Goal: Information Seeking & Learning: Check status

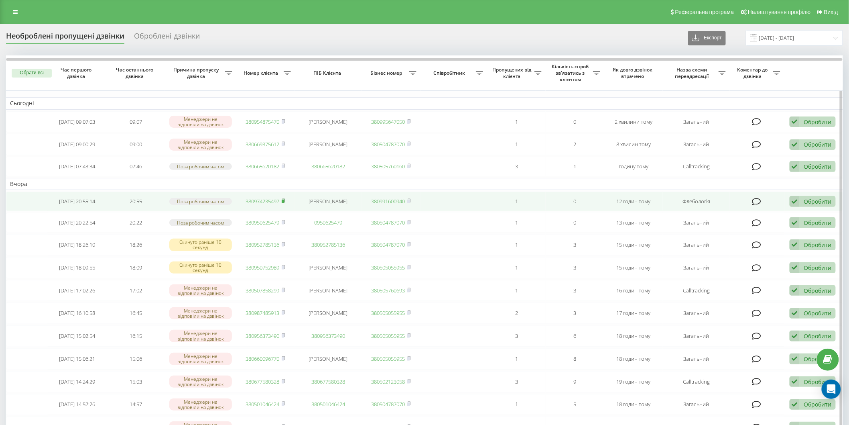
click at [284, 198] on icon at bounding box center [284, 200] width 4 height 5
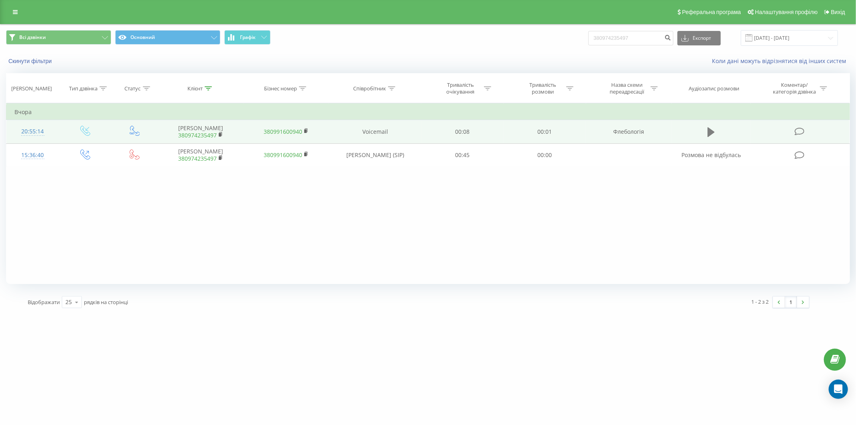
click at [714, 130] on icon at bounding box center [711, 131] width 7 height 11
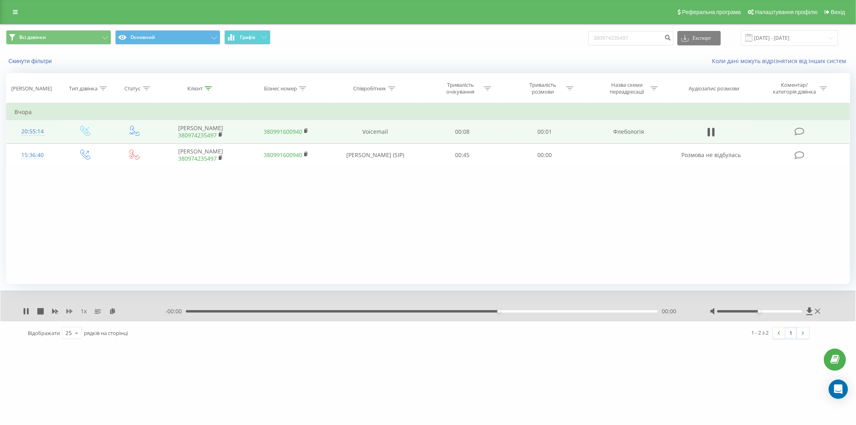
click at [67, 312] on icon at bounding box center [69, 311] width 6 height 5
click at [645, 38] on input "380974235497" at bounding box center [630, 38] width 85 height 14
click at [588, 39] on div "Всі дзвінки Основний Графік 380974235497 Експорт .csv .xls .xlsx 19.05.2025 - 1…" at bounding box center [428, 38] width 844 height 16
paste input "0 (96) 120-84-50"
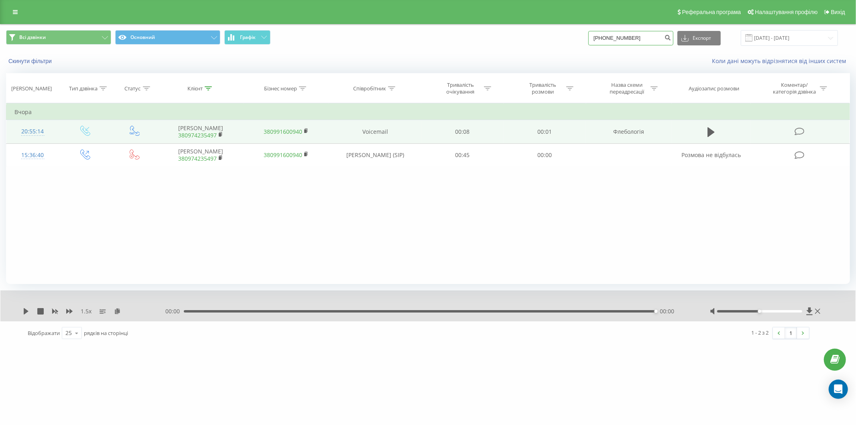
click at [635, 37] on input "0 (96) 120-84-50" at bounding box center [630, 38] width 85 height 14
click at [628, 37] on input "0 (96) 120-8450" at bounding box center [630, 38] width 85 height 14
click at [618, 37] on input "0 (96) 1208450" at bounding box center [630, 38] width 85 height 14
click at [616, 38] on input "0 (96) 1208450" at bounding box center [630, 38] width 85 height 14
click at [607, 38] on input "0 (961208450" at bounding box center [630, 38] width 85 height 14
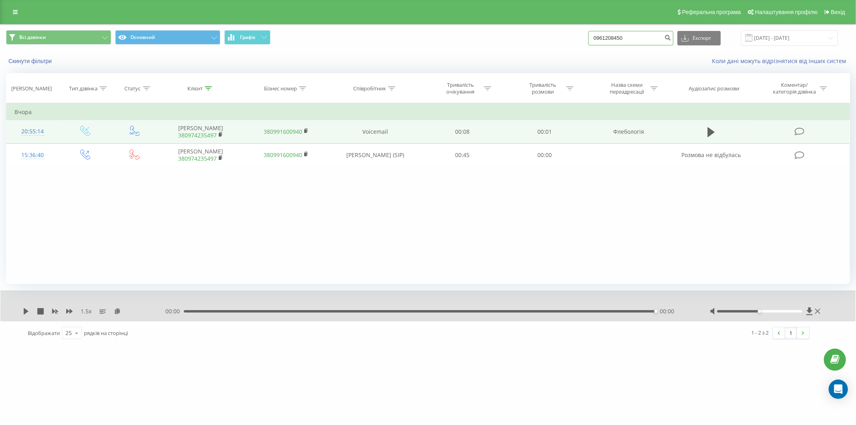
click at [639, 37] on input "0961208450" at bounding box center [630, 38] width 85 height 14
type input "0961208450"
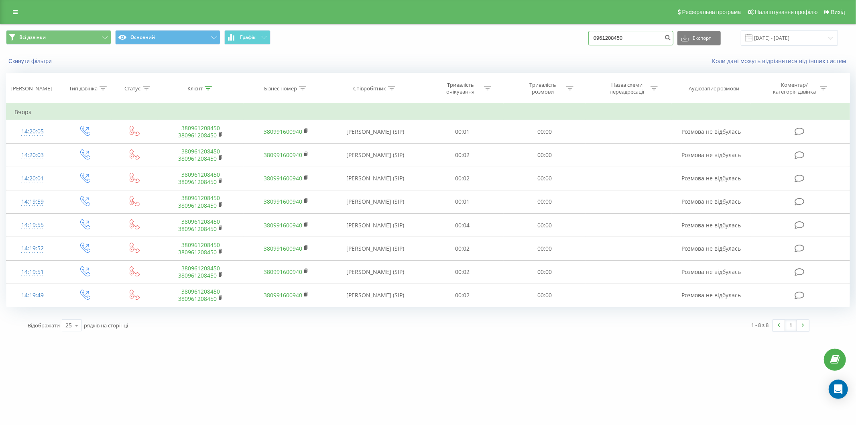
click at [633, 35] on input "0961208450" at bounding box center [630, 38] width 85 height 14
drag, startPoint x: 651, startPoint y: 37, endPoint x: 580, endPoint y: 37, distance: 70.6
click at [580, 37] on div "Всі дзвінки Основний Графік 0961208450 Експорт .csv .xls .xlsx 19.05.2025 - 19.…" at bounding box center [428, 38] width 844 height 16
paste input "380663816679"
type input "380663816679"
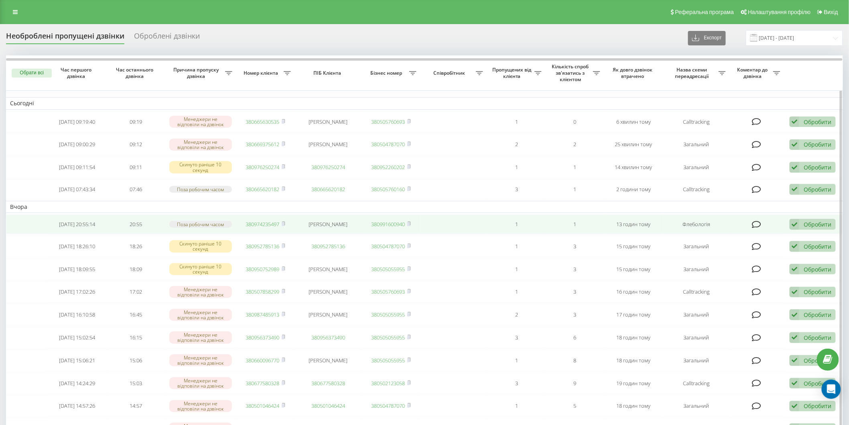
click at [818, 222] on div "Обробити" at bounding box center [818, 224] width 28 height 8
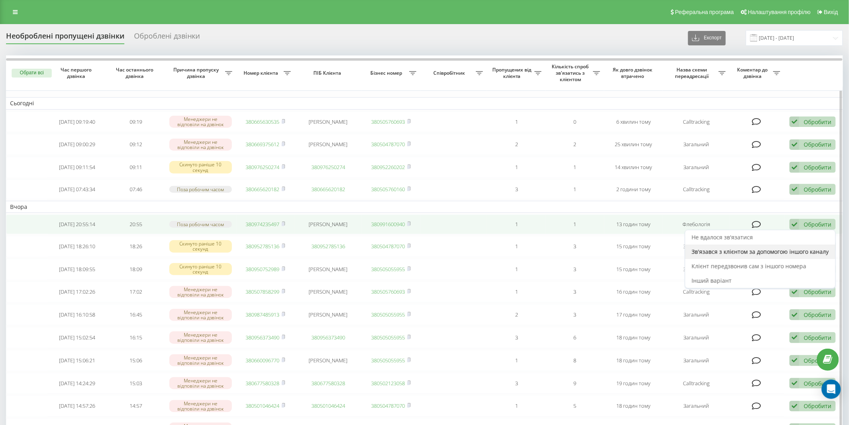
click at [782, 249] on span "Зв'язався з клієнтом за допомогою іншого каналу" at bounding box center [760, 252] width 137 height 8
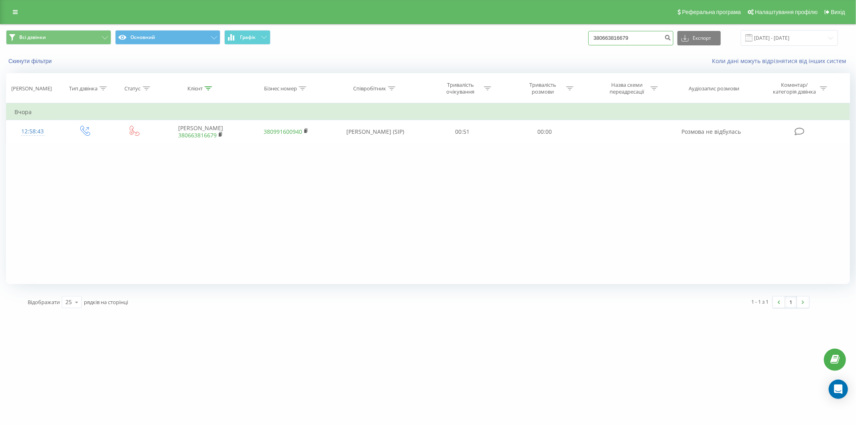
click at [636, 39] on input "380663816679" at bounding box center [630, 38] width 85 height 14
drag, startPoint x: 646, startPoint y: 37, endPoint x: 581, endPoint y: 35, distance: 65.1
click at [581, 35] on div "Всі дзвінки Основний Графік 380663816679 Експорт .csv .xls .xlsx [DATE] - [DATE]" at bounding box center [428, 38] width 844 height 16
paste input "0663207133"
type input "0663207133"
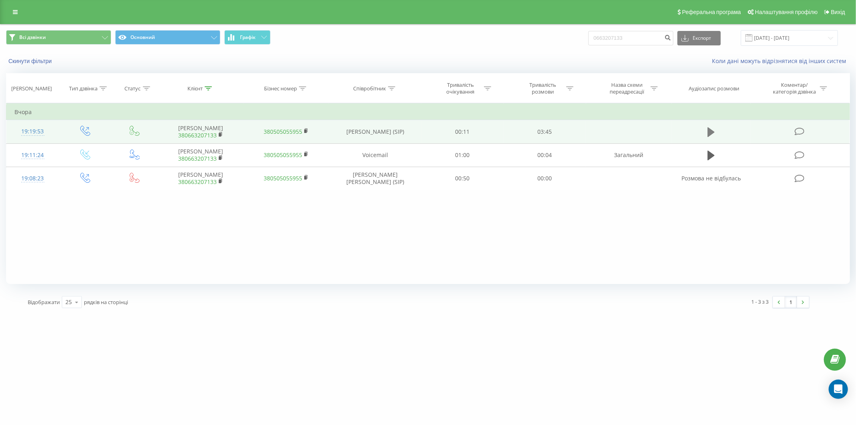
click at [713, 130] on icon at bounding box center [711, 132] width 7 height 10
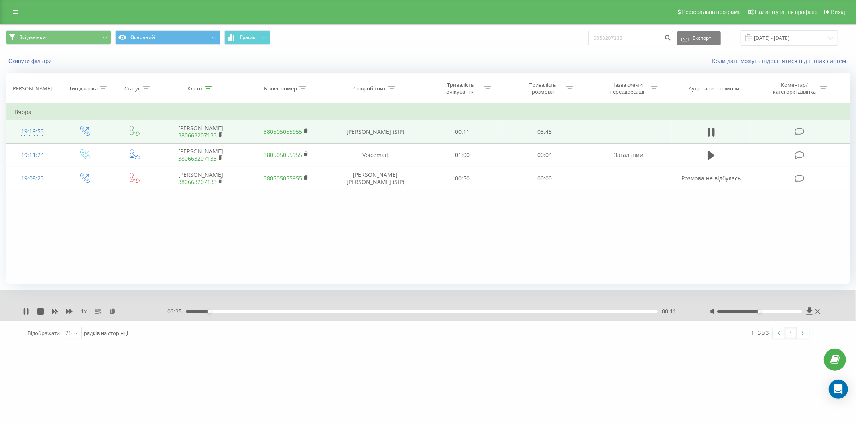
click at [569, 309] on div "- 03:35 00:11 00:11" at bounding box center [427, 311] width 525 height 8
click at [567, 312] on div "- 03:34 00:11 00:11" at bounding box center [427, 311] width 525 height 8
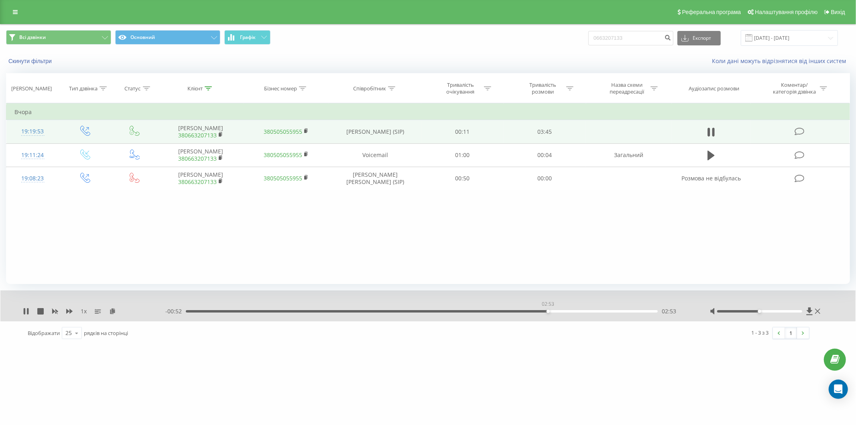
click at [548, 311] on div "02:53" at bounding box center [422, 311] width 472 height 2
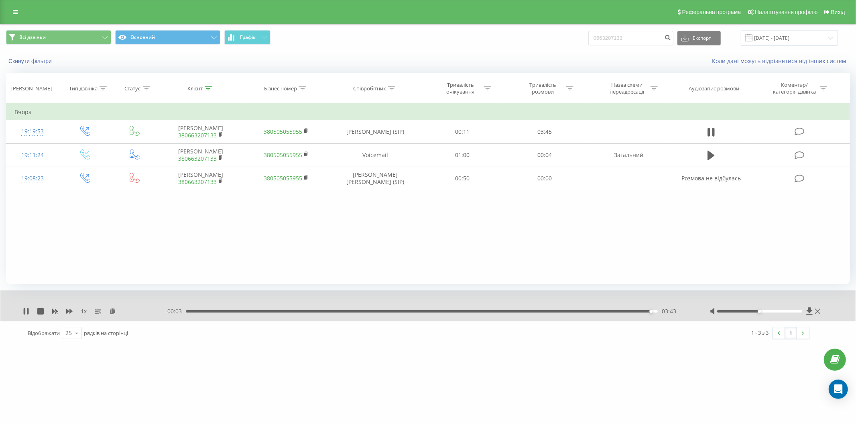
drag, startPoint x: 708, startPoint y: 132, endPoint x: 703, endPoint y: 115, distance: 17.8
click at [708, 131] on icon at bounding box center [709, 132] width 2 height 9
click at [641, 41] on input "0663207133" at bounding box center [630, 38] width 85 height 14
drag, startPoint x: 648, startPoint y: 40, endPoint x: 592, endPoint y: 31, distance: 57.3
click at [546, 30] on div "Всі дзвінки Основний Графік 0663207133 Експорт .csv .xls .xlsx 19.05.2025 - 19.…" at bounding box center [428, 38] width 844 height 16
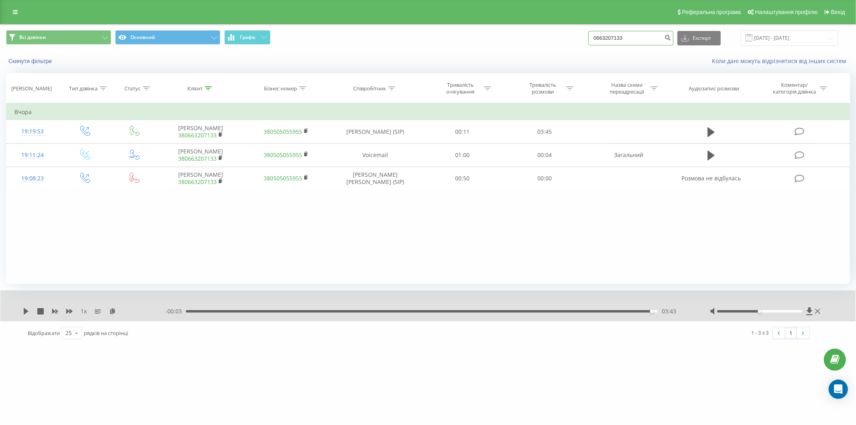
paste input "501002052"
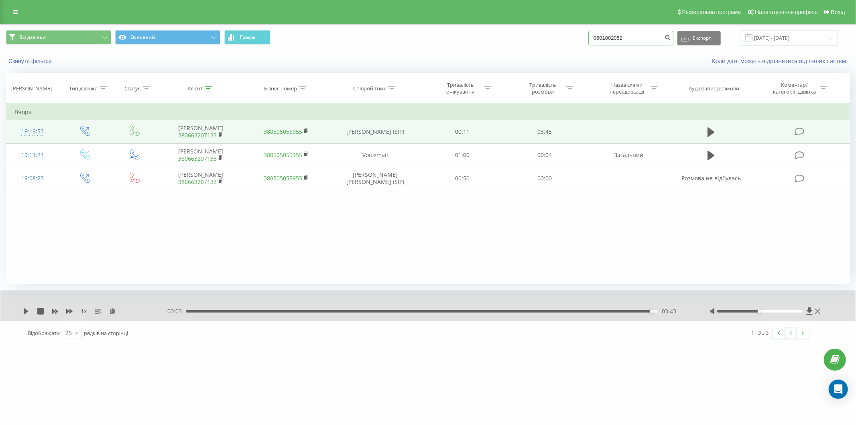
type input "0501002052"
